Goal: Find specific page/section: Locate item on page

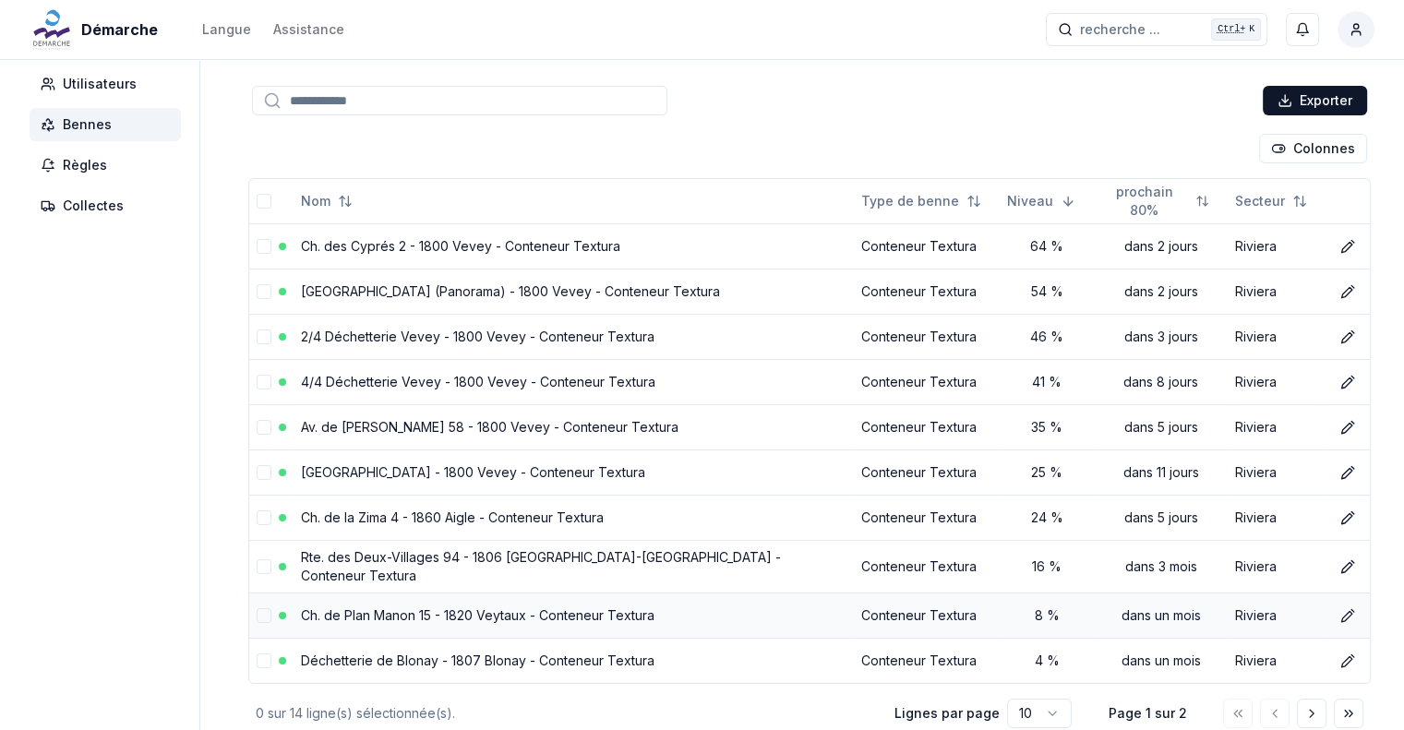
scroll to position [199, 0]
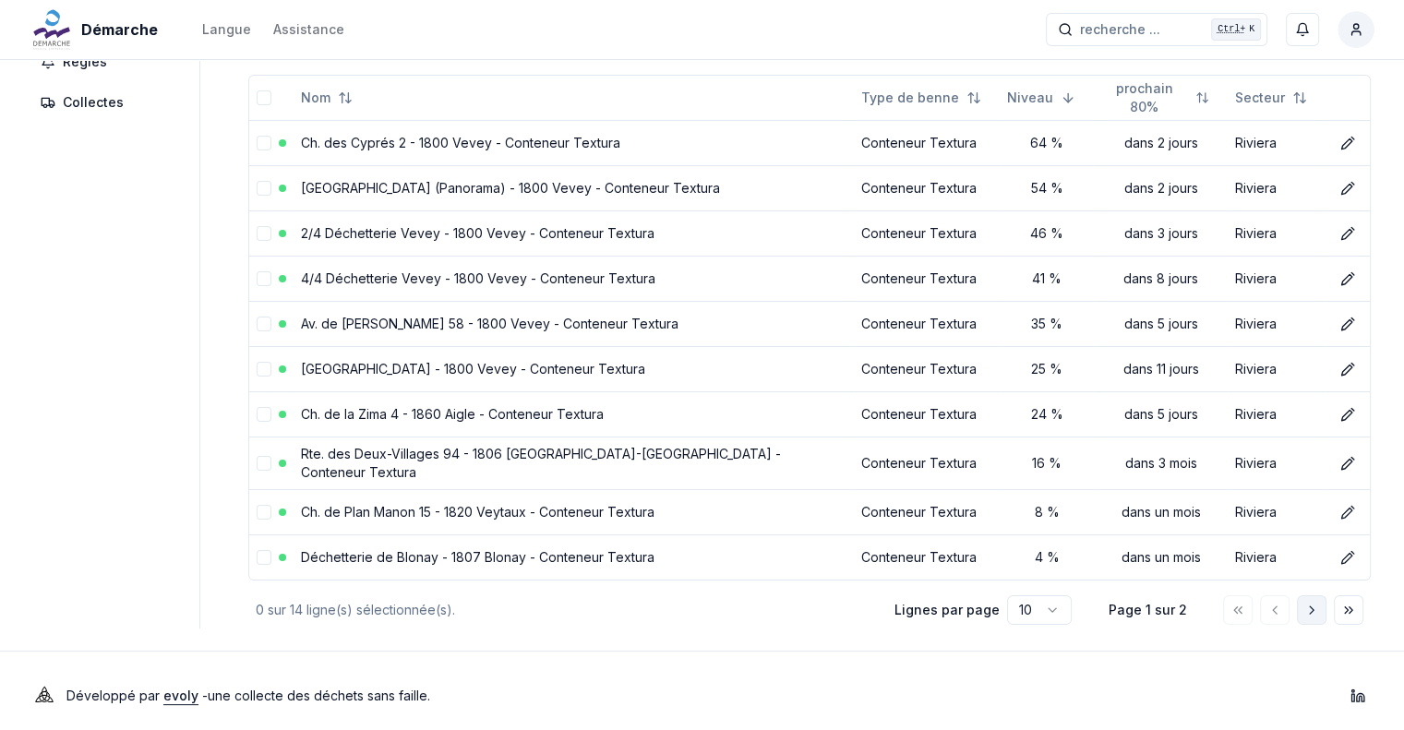
click at [1311, 607] on button "Aller à la page suivante" at bounding box center [1312, 610] width 30 height 30
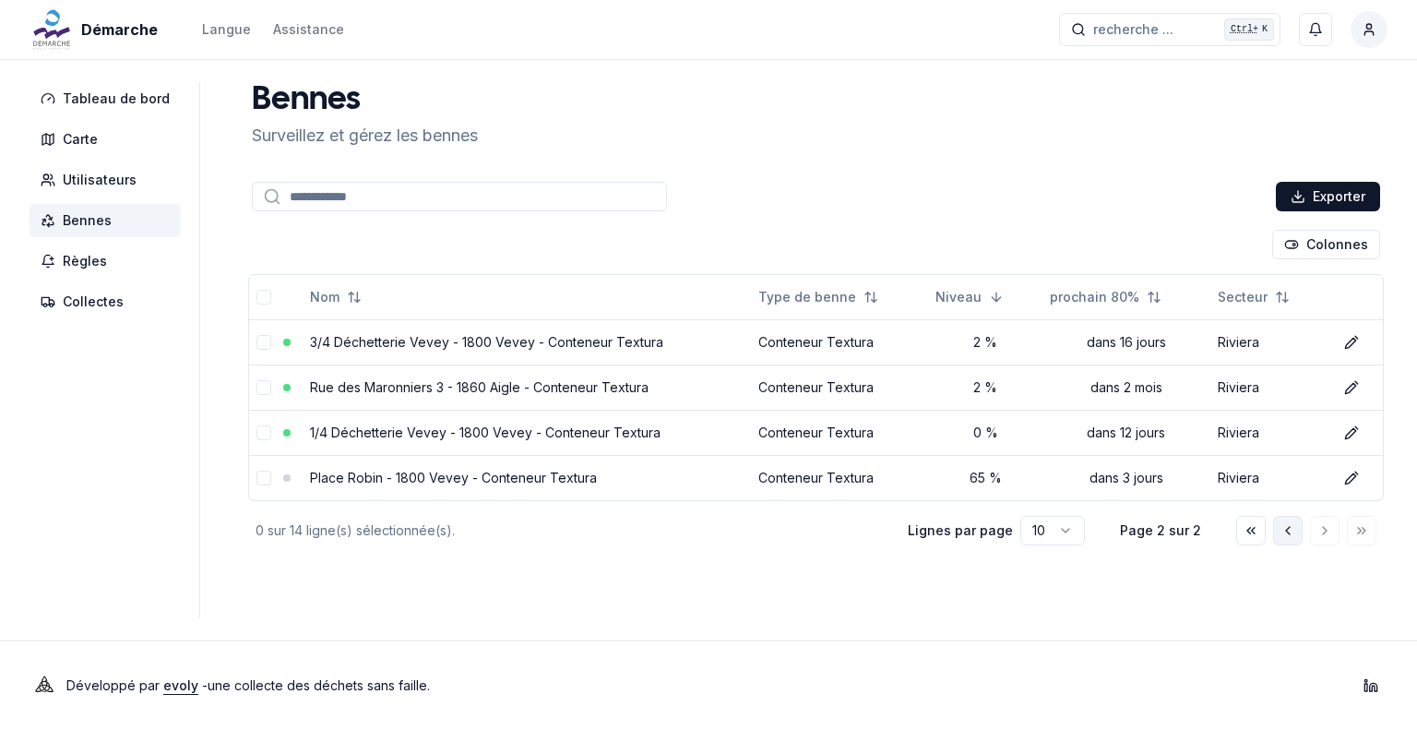
click at [1292, 534] on icon "Aller à la page précédente" at bounding box center [1288, 530] width 15 height 15
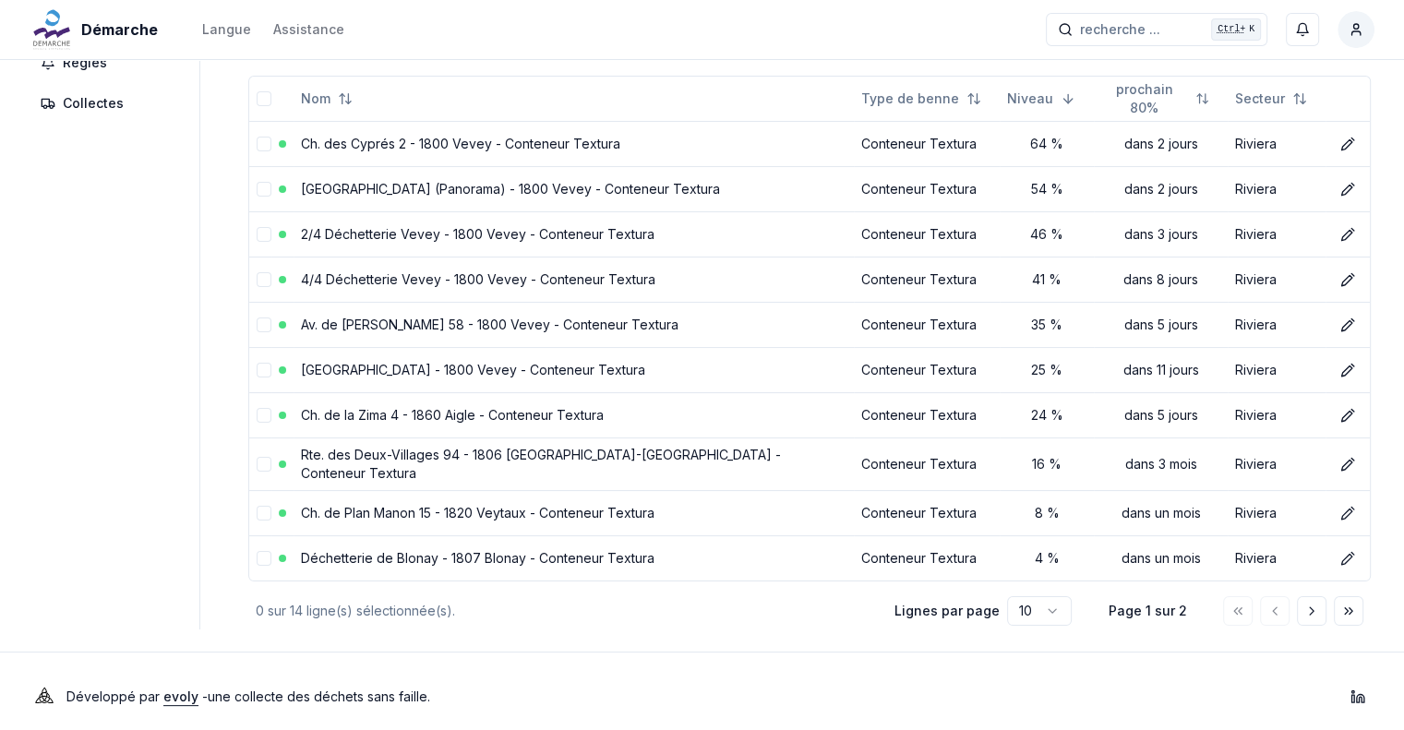
scroll to position [199, 0]
click at [1303, 598] on button "Aller à la page suivante" at bounding box center [1312, 610] width 30 height 30
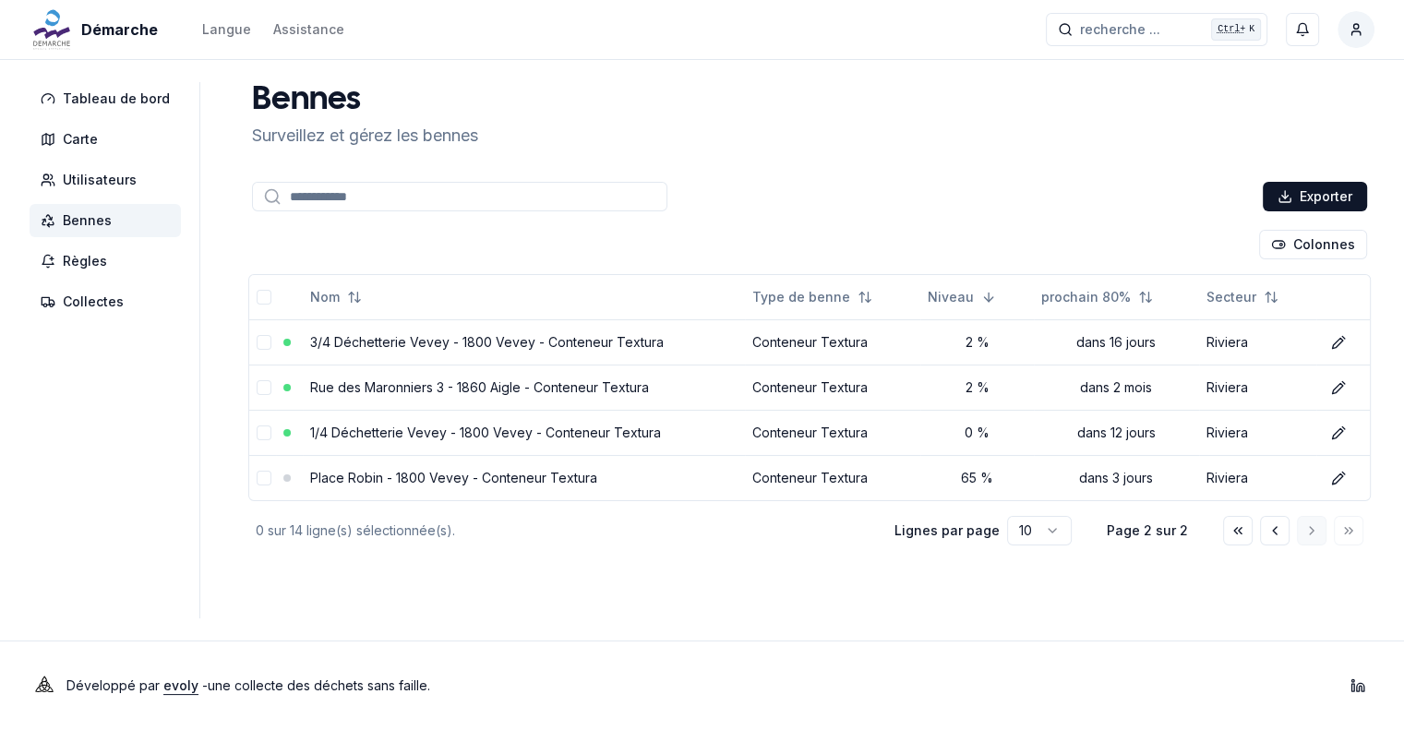
scroll to position [0, 0]
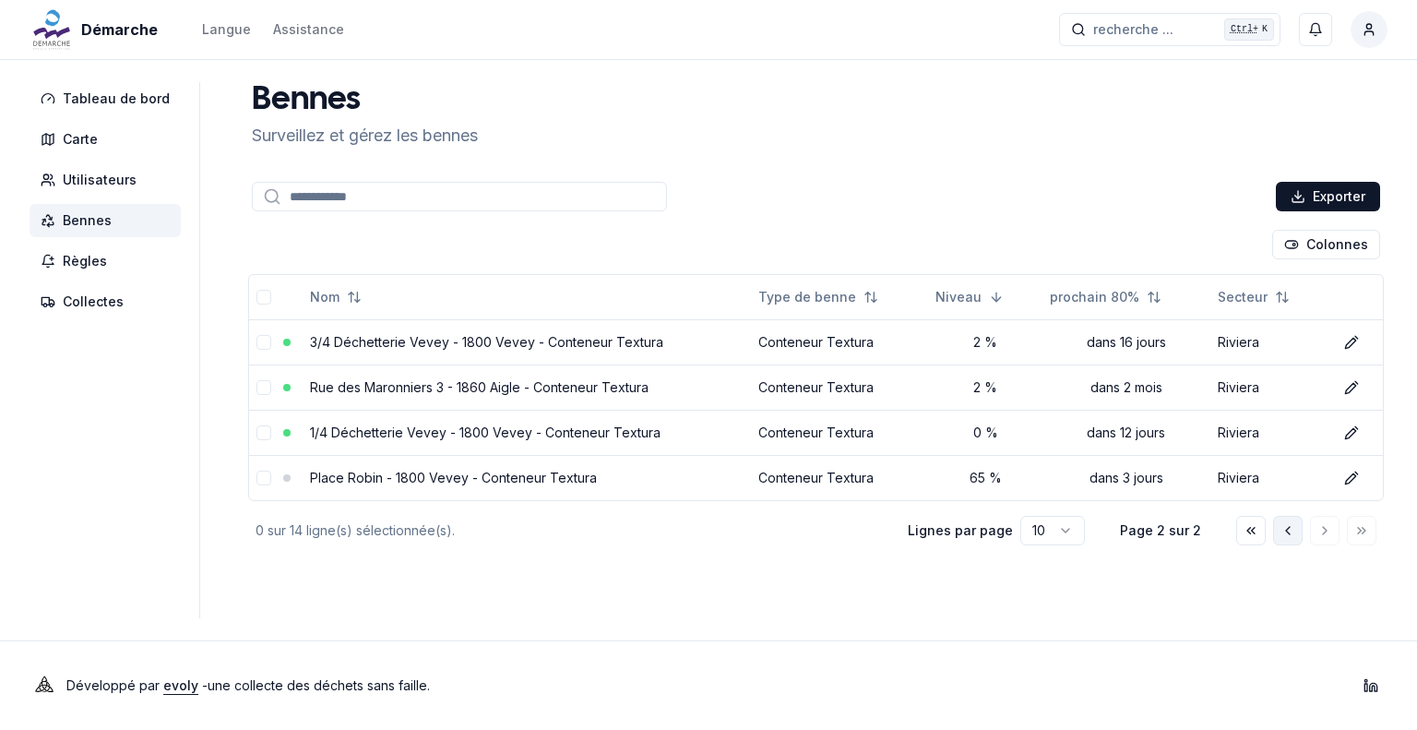
click at [1291, 527] on icon "Aller à la page précédente" at bounding box center [1288, 530] width 15 height 15
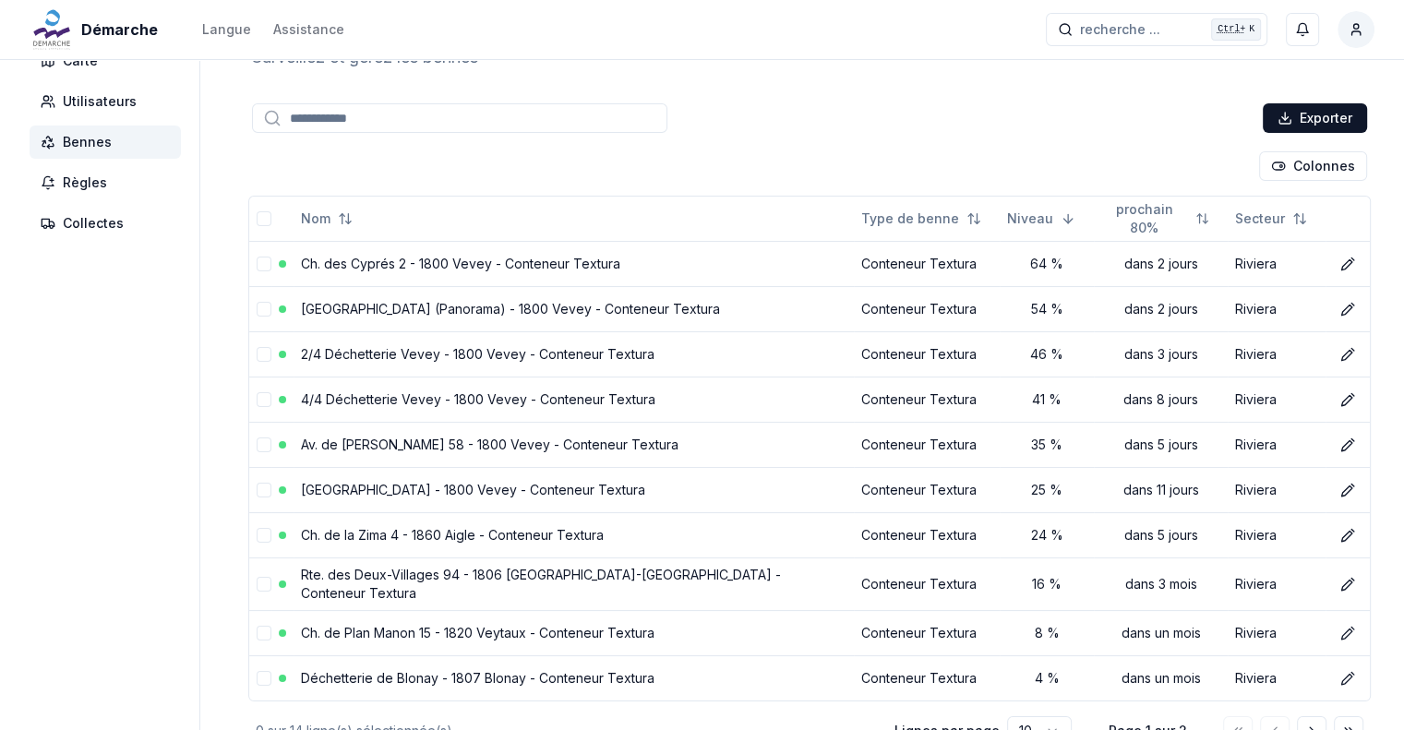
scroll to position [199, 0]
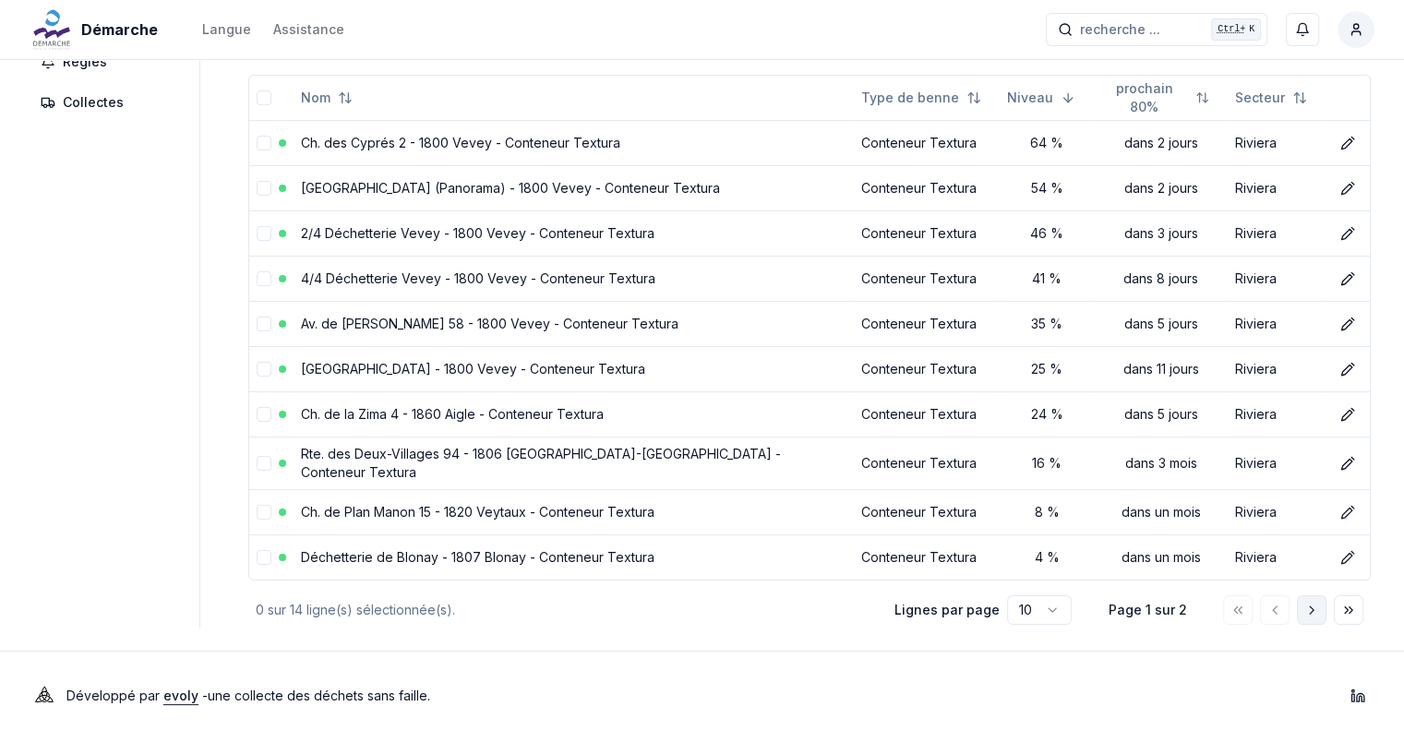
click at [1307, 603] on icon "Aller à la page suivante" at bounding box center [1311, 610] width 15 height 15
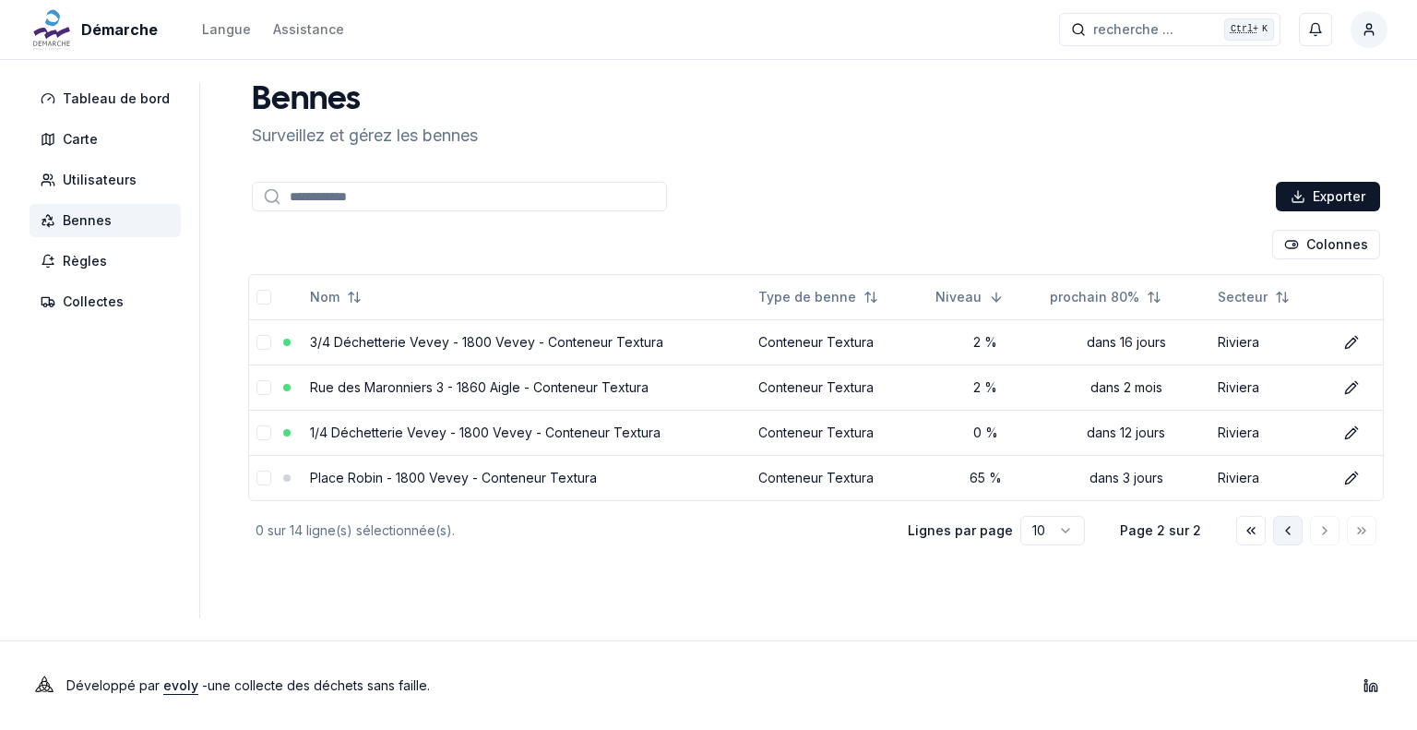
click at [1294, 532] on icon "Aller à la page précédente" at bounding box center [1288, 530] width 15 height 15
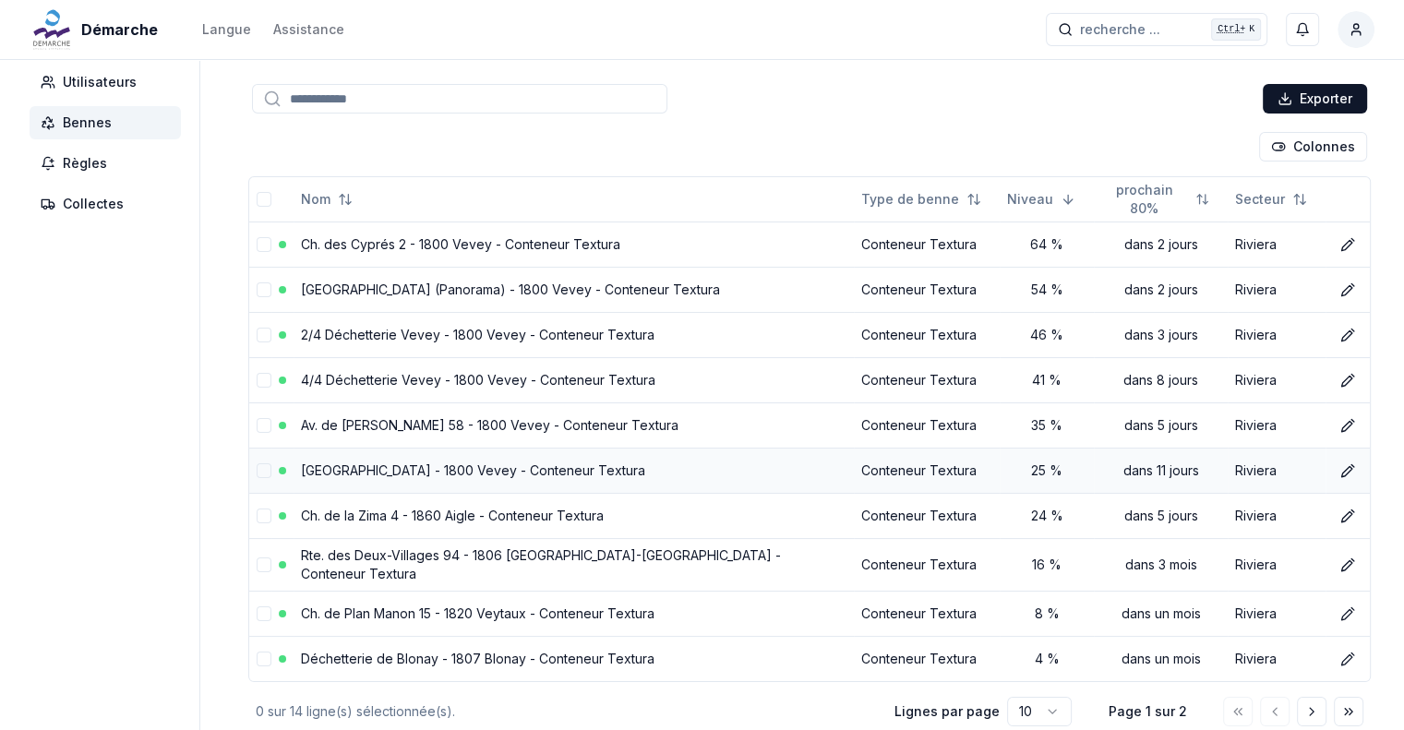
scroll to position [199, 0]
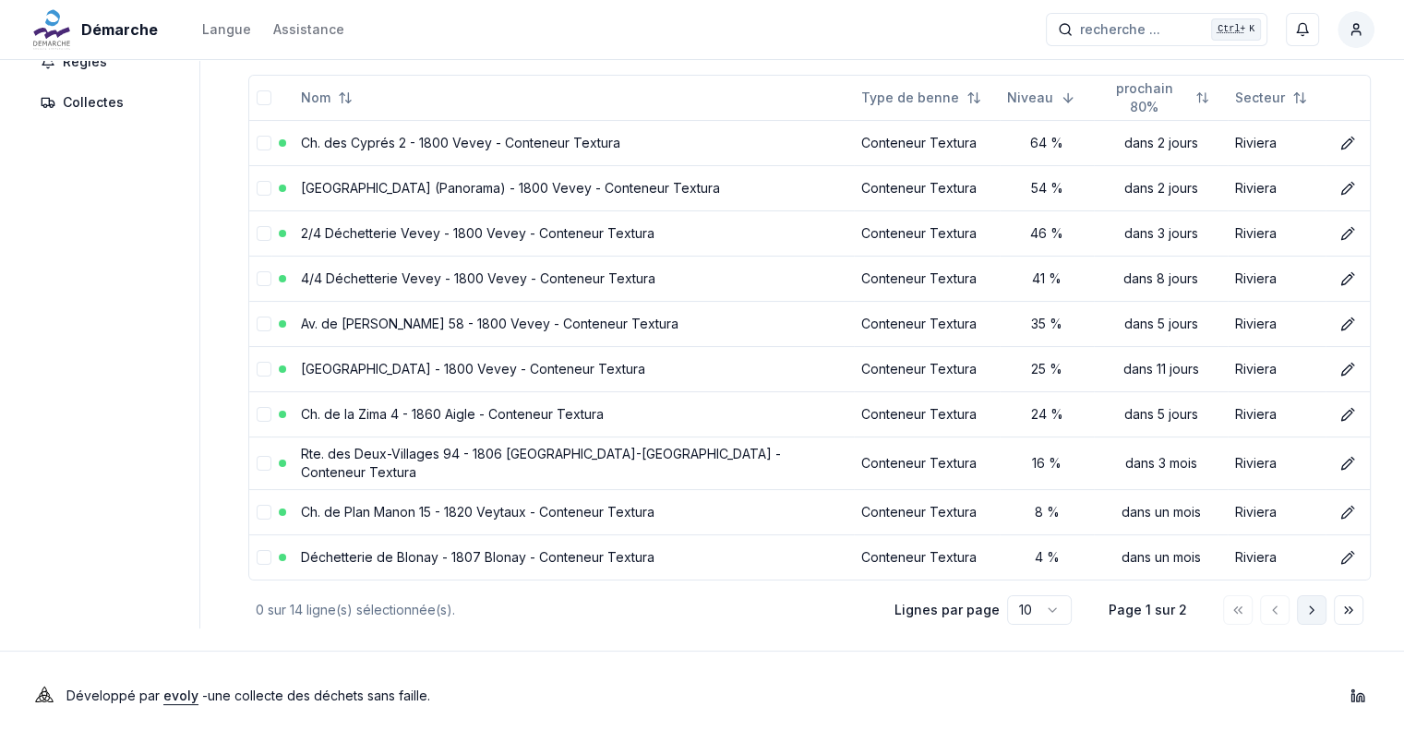
click at [1309, 606] on polyline "Aller à la page suivante" at bounding box center [1311, 609] width 4 height 7
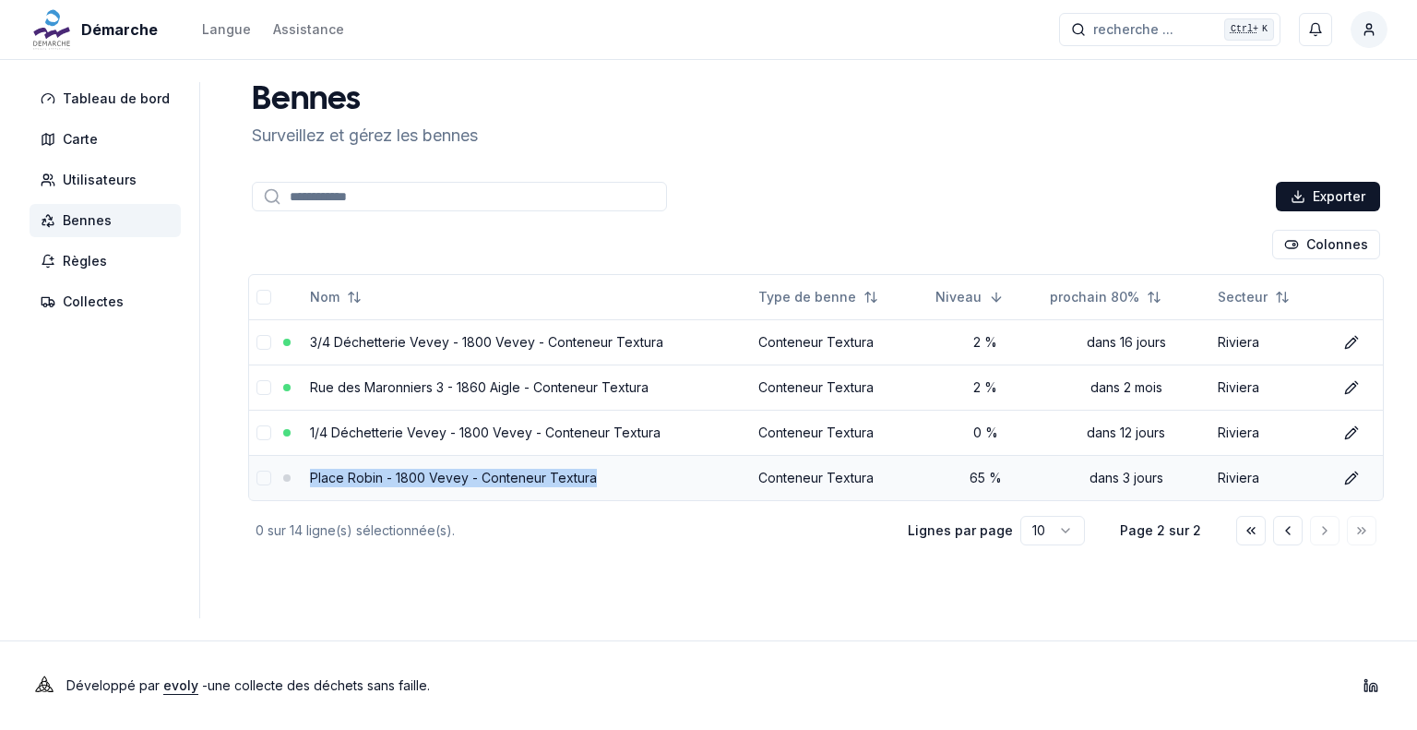
drag, startPoint x: 596, startPoint y: 478, endPoint x: 305, endPoint y: 472, distance: 290.8
click at [305, 472] on td "Place Robin - 1800 Vevey - Conteneur Textura" at bounding box center [527, 477] width 448 height 45
copy link "Place Robin - 1800 Vevey - Conteneur Textura"
click at [1282, 534] on icon "Aller à la page précédente" at bounding box center [1288, 530] width 15 height 15
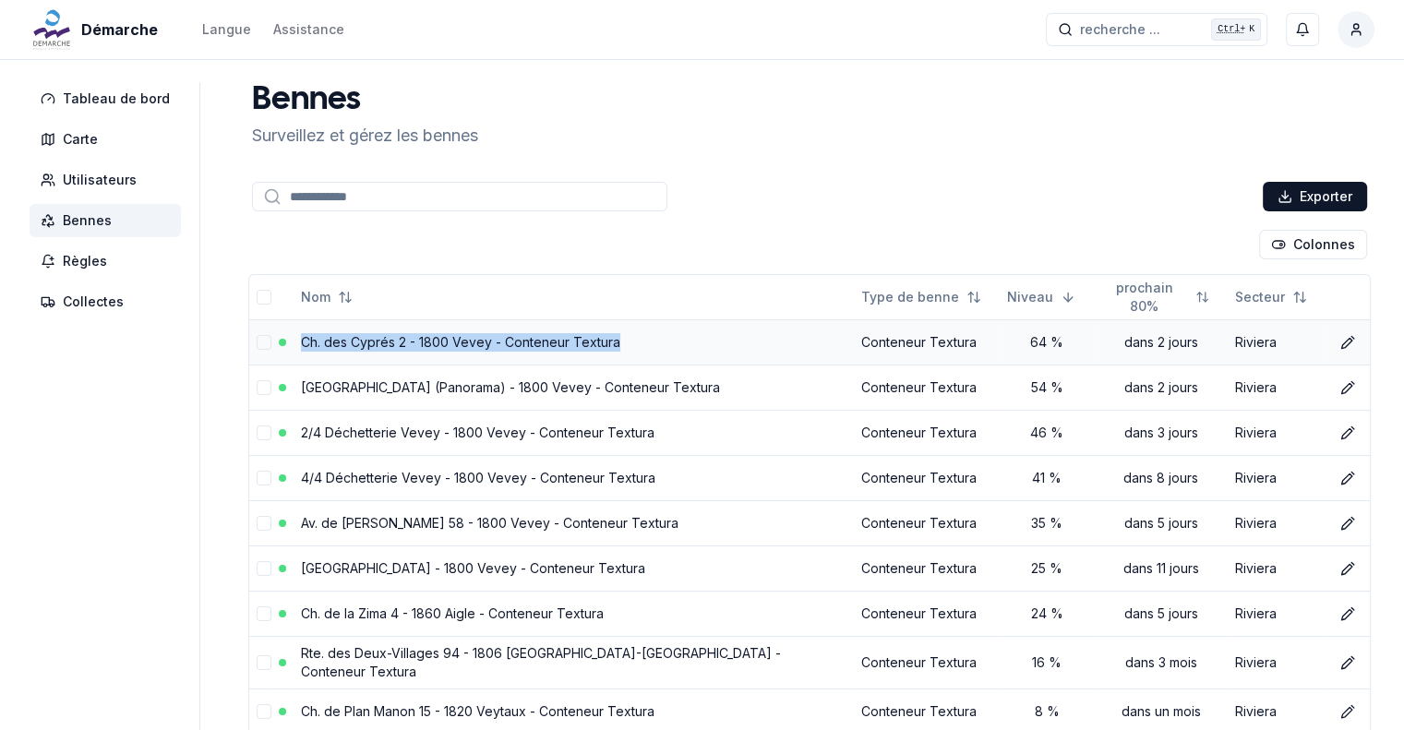
drag, startPoint x: 628, startPoint y: 345, endPoint x: 299, endPoint y: 336, distance: 328.7
click at [299, 336] on td "Ch. des Cyprés 2 - 1800 Vevey - Conteneur Textura" at bounding box center [573, 341] width 560 height 45
copy link "Ch. des Cyprés 2 - 1800 Vevey - Conteneur Textura"
